Goal: Information Seeking & Learning: Learn about a topic

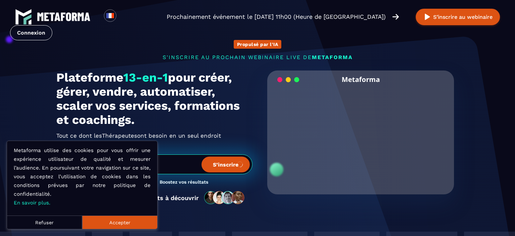
click at [49, 223] on button "Refuser" at bounding box center [44, 221] width 75 height 13
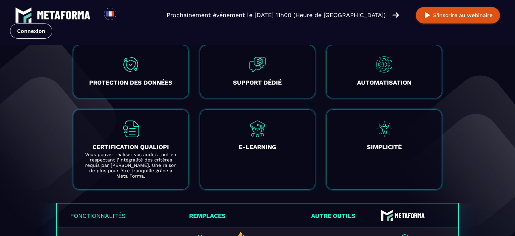
scroll to position [1237, 0]
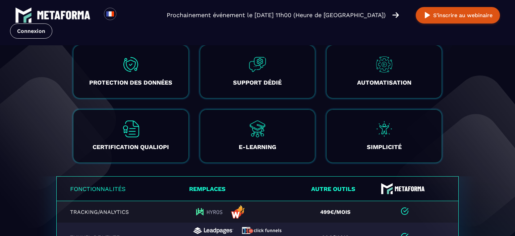
click at [403, 44] on div "avantages Les avantages en utilisant nos services PROTECTION DES DONNÉES Il est…" at bounding box center [257, 87] width 379 height 178
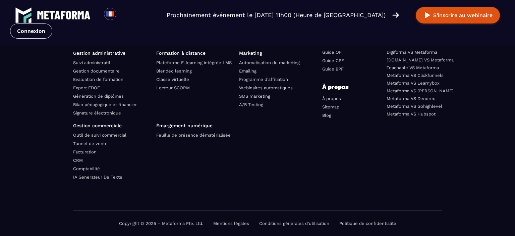
scroll to position [2394, 0]
click at [427, 106] on link "Metaforma VS Gohighlevel" at bounding box center [415, 106] width 56 height 5
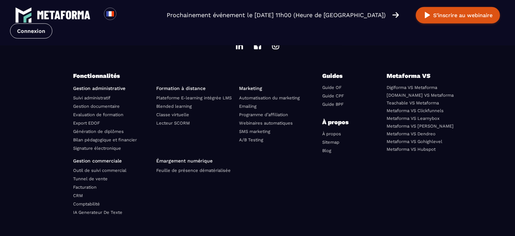
scroll to position [1954, 0]
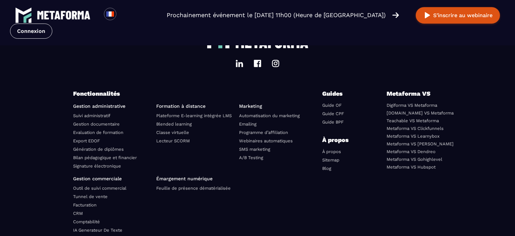
click at [421, 110] on link "Systeme.io VS Metaforma" at bounding box center [420, 112] width 67 height 5
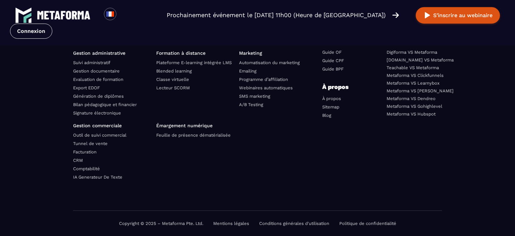
scroll to position [2049, 0]
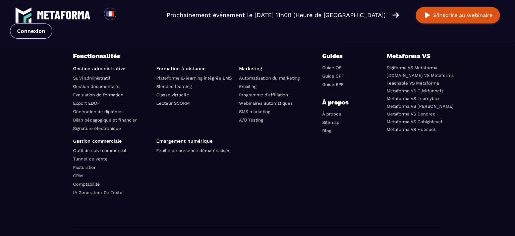
click at [441, 124] on link "Metaforma VS Gohighlevel" at bounding box center [415, 121] width 56 height 5
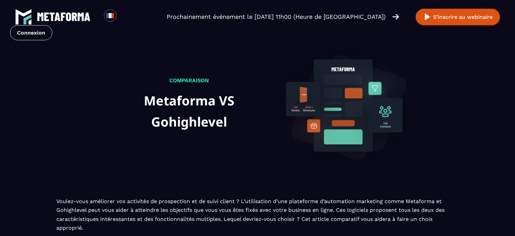
click at [90, 211] on p "Voulez-vous améliorer vos activités de prospection et de suivi client ? L’utili…" at bounding box center [257, 215] width 403 height 36
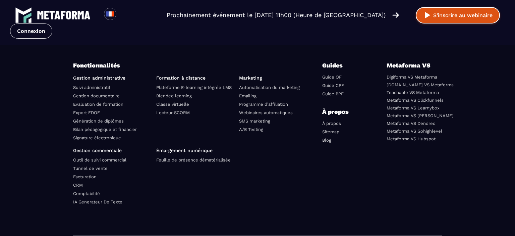
scroll to position [1765, 0]
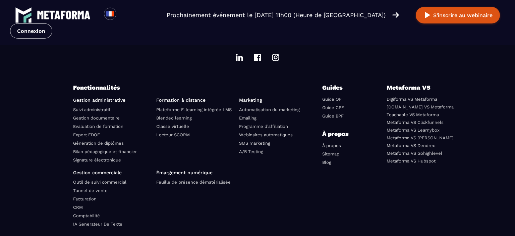
scroll to position [267, 0]
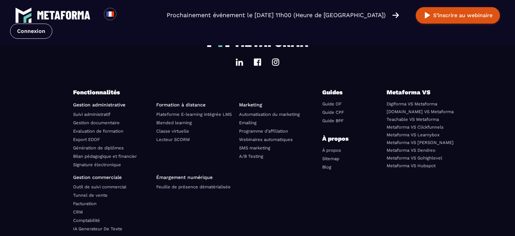
click at [269, 129] on link "Programme d’affiliation" at bounding box center [263, 131] width 49 height 5
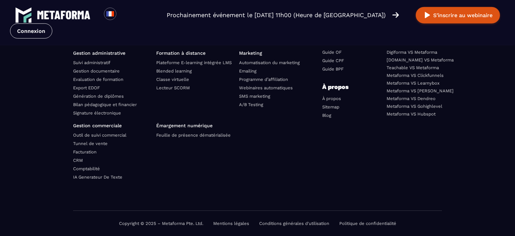
scroll to position [2226, 0]
